Goal: Find specific page/section: Find specific page/section

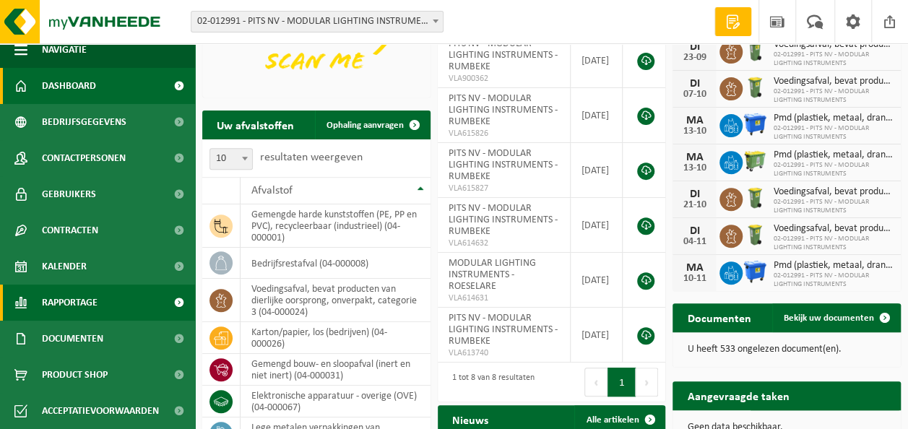
scroll to position [217, 0]
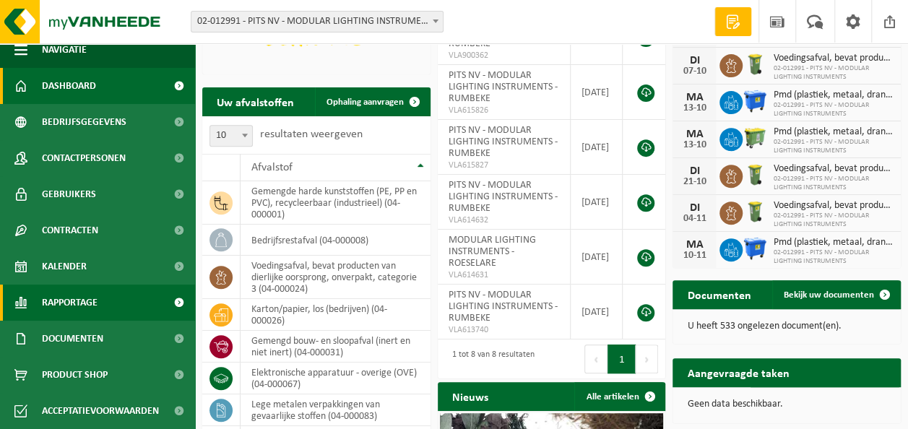
click at [90, 302] on span "Rapportage" at bounding box center [70, 302] width 56 height 36
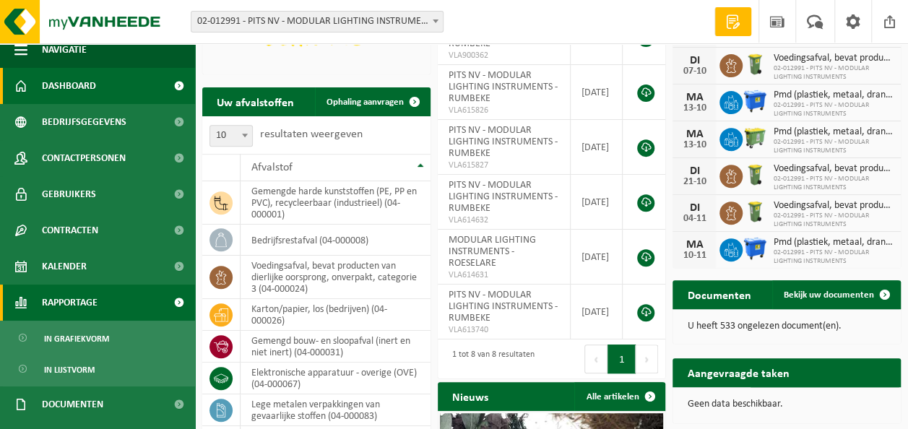
click at [72, 299] on span "Rapportage" at bounding box center [70, 302] width 56 height 36
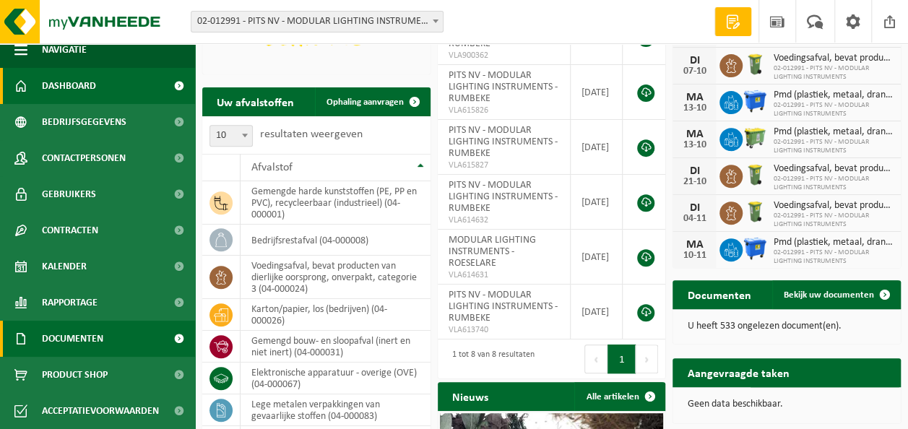
click at [78, 342] on span "Documenten" at bounding box center [72, 339] width 61 height 36
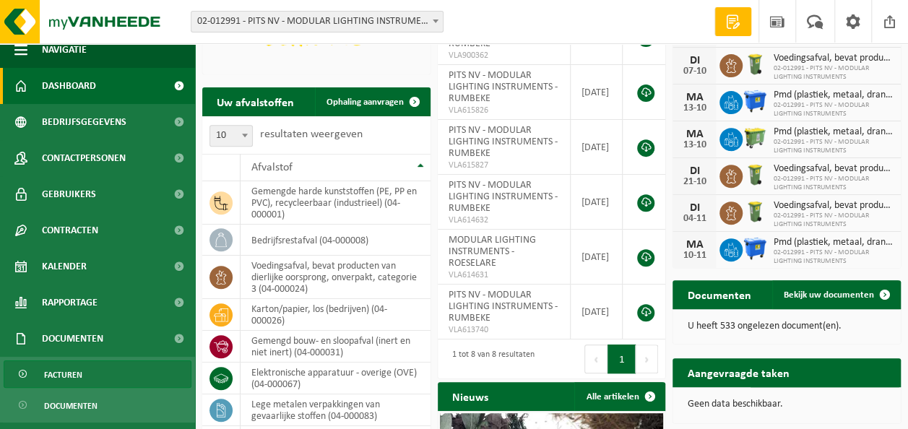
click at [78, 374] on span "Facturen" at bounding box center [63, 374] width 38 height 27
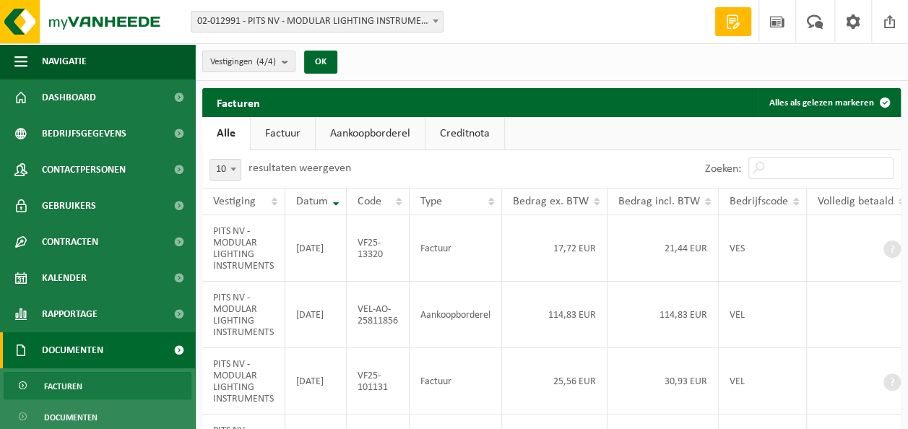
scroll to position [72, 0]
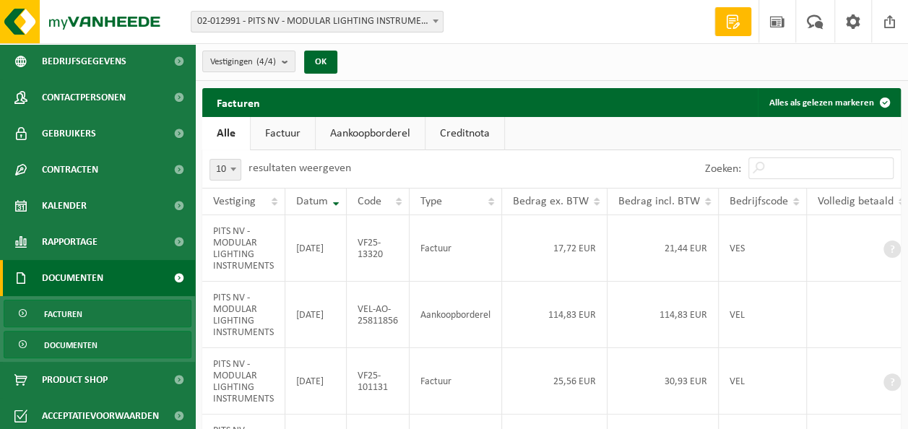
click at [87, 357] on span "Documenten" at bounding box center [70, 344] width 53 height 27
